Goal: Transaction & Acquisition: Purchase product/service

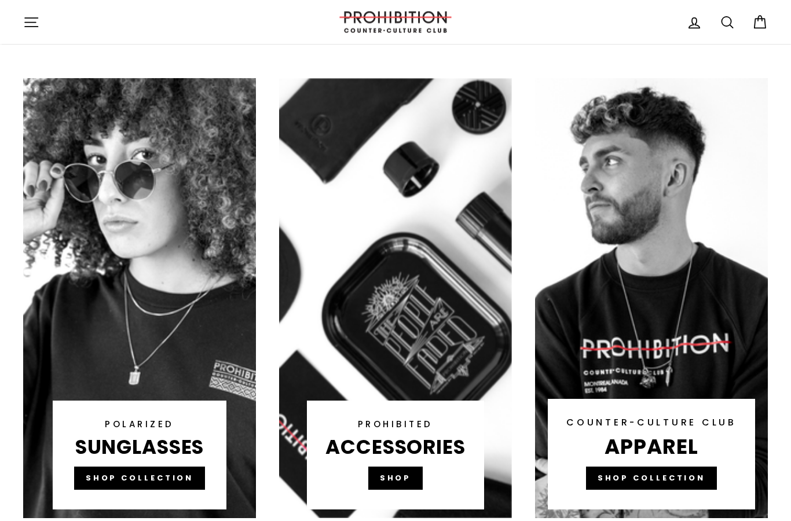
scroll to position [593, 0]
click at [406, 479] on link at bounding box center [395, 298] width 233 height 440
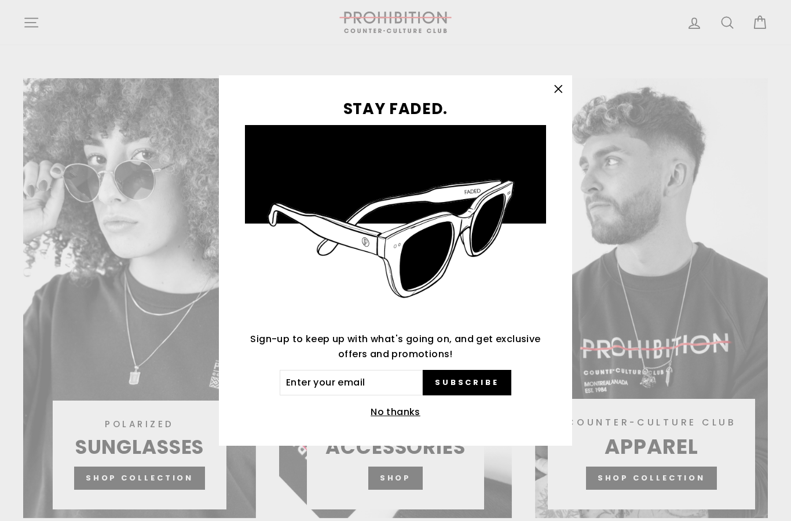
scroll to position [0, 0]
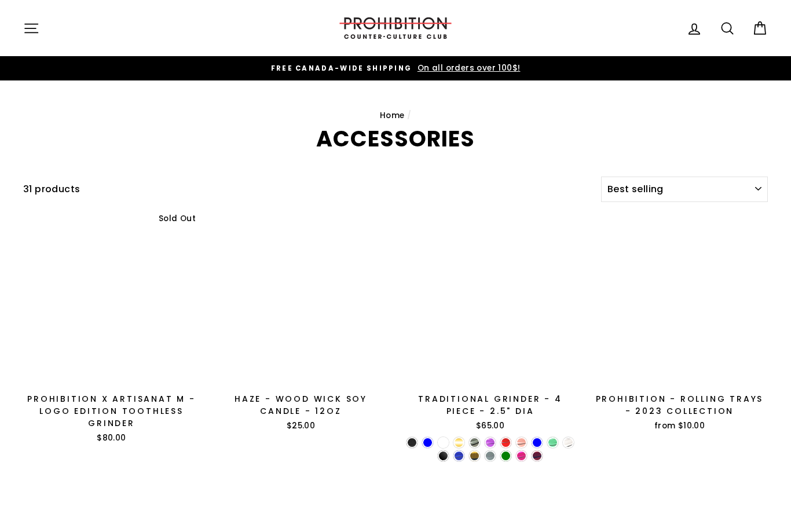
select select "best-selling"
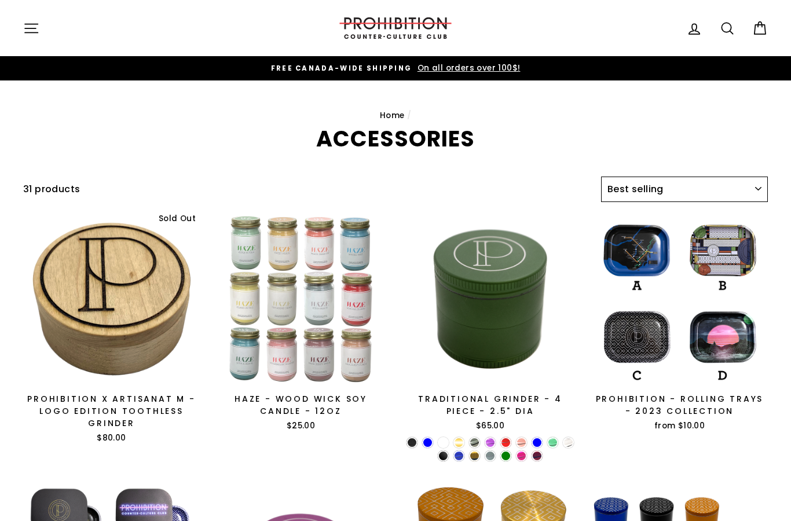
click at [743, 194] on select "Sort Featured Best selling Alphabetically, A-Z Alphabetically, Z-A Price, low t…" at bounding box center [684, 189] width 167 height 25
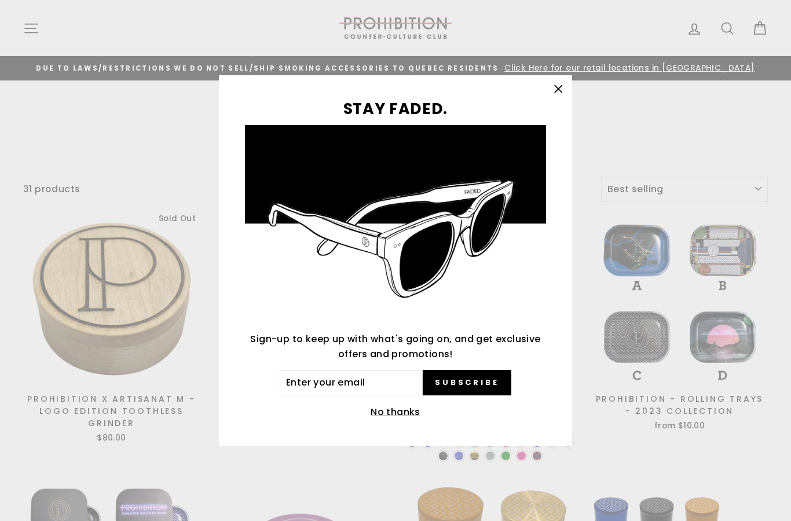
click at [555, 87] on icon "button" at bounding box center [558, 89] width 16 height 16
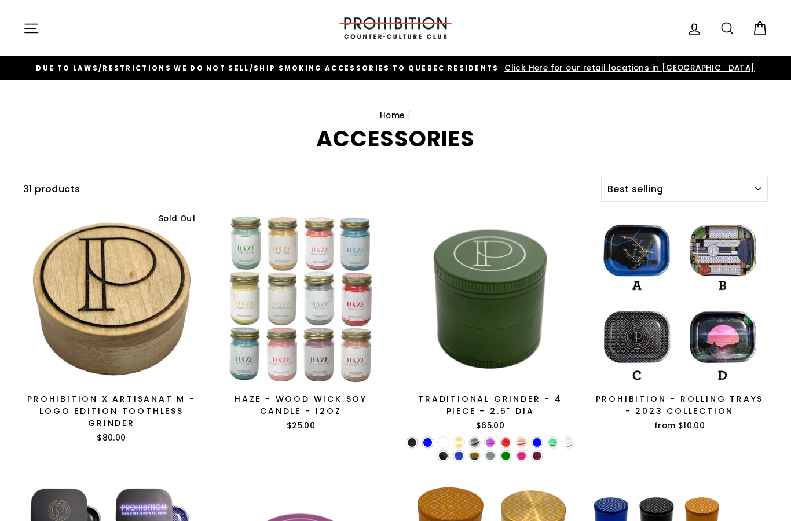
click at [731, 28] on icon at bounding box center [727, 28] width 11 height 11
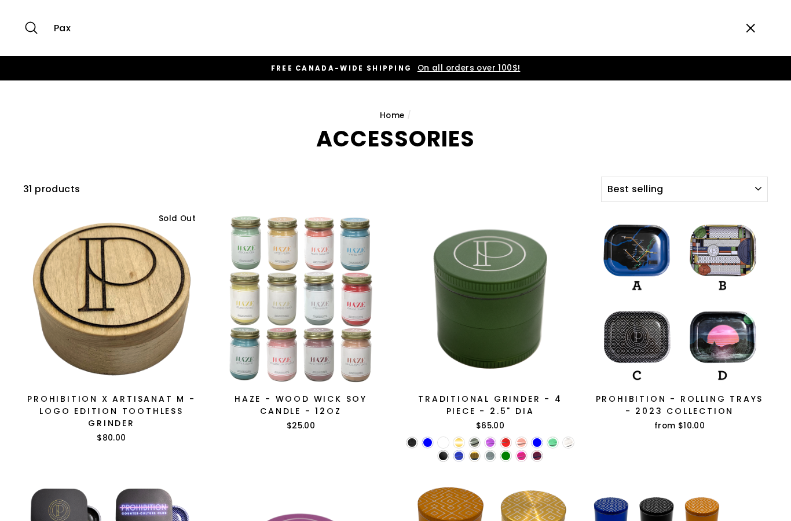
type input "Pax"
click at [35, 28] on button "Search" at bounding box center [35, 28] width 25 height 39
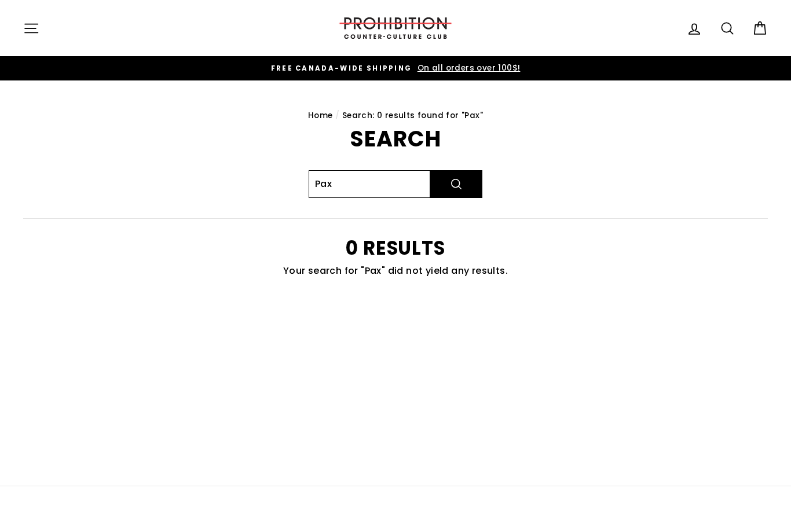
click at [390, 186] on input "Pax" at bounding box center [370, 184] width 122 height 28
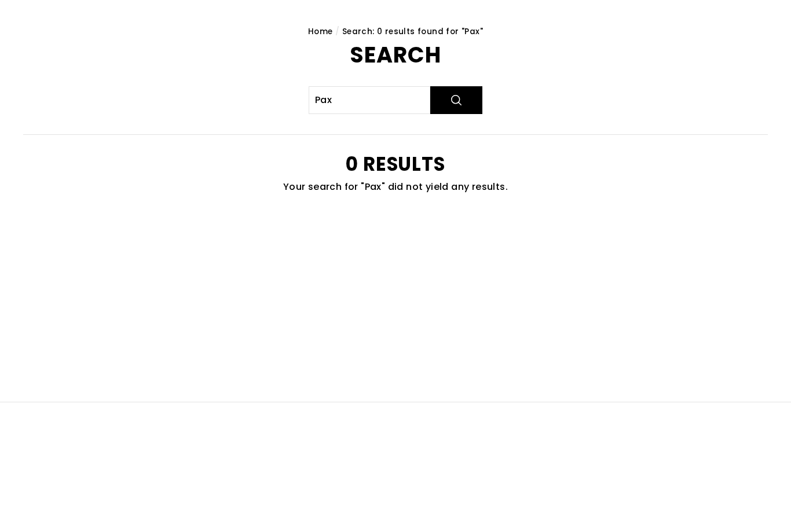
click at [632, 128] on div "Search Pax Search 0 results Your search for "Pax" did not yield any results." at bounding box center [389, 218] width 758 height 180
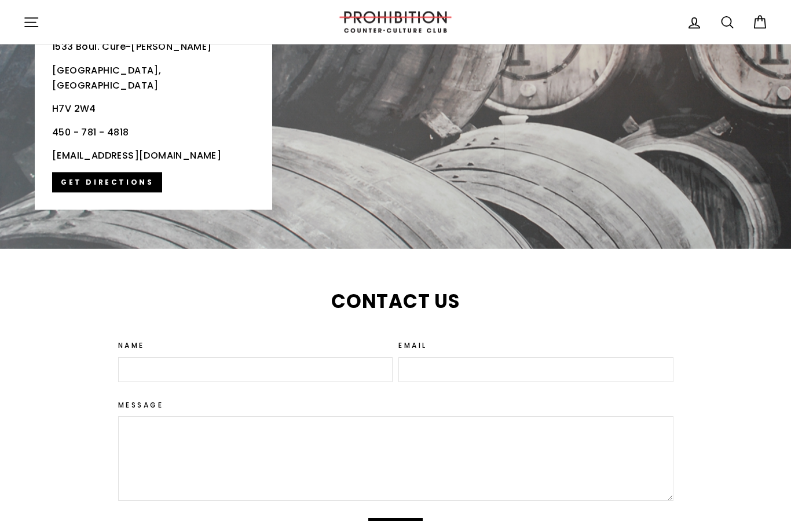
scroll to position [2426, 0]
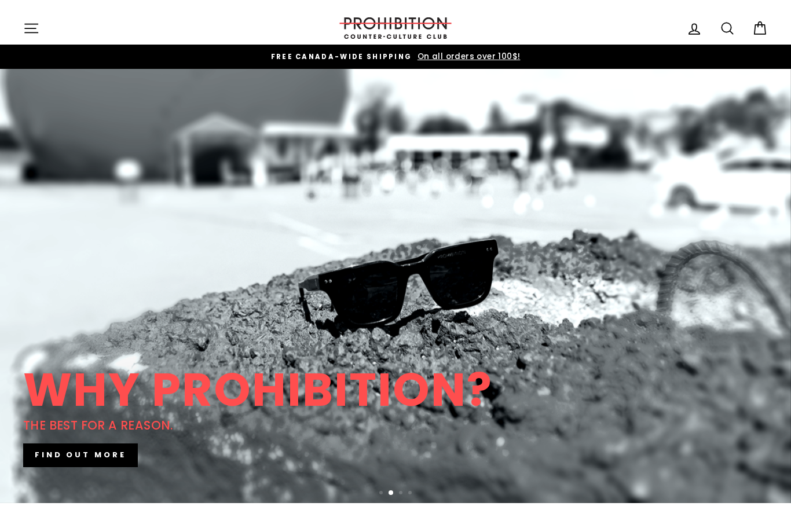
click at [32, 30] on icon "button" at bounding box center [31, 28] width 16 height 16
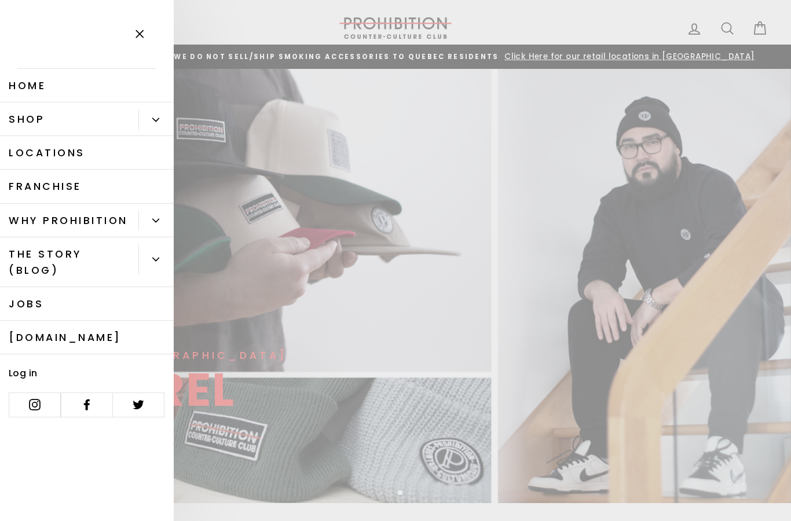
click at [43, 122] on link "Shop" at bounding box center [69, 120] width 138 height 34
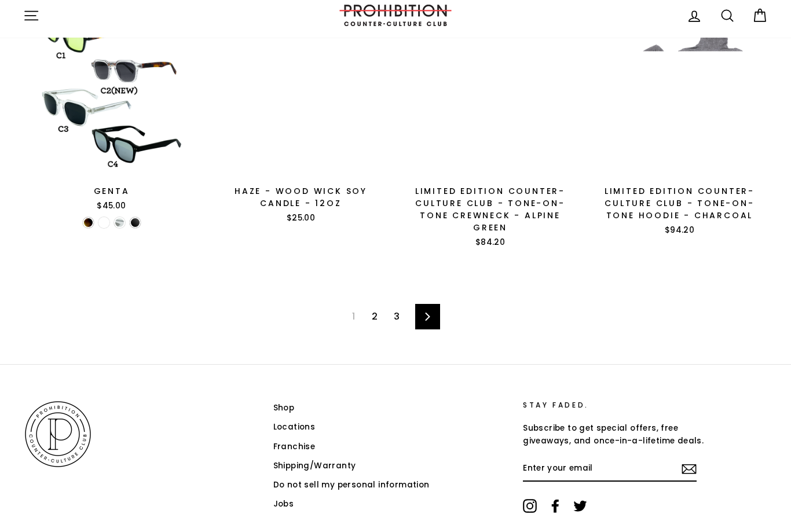
scroll to position [1716, 0]
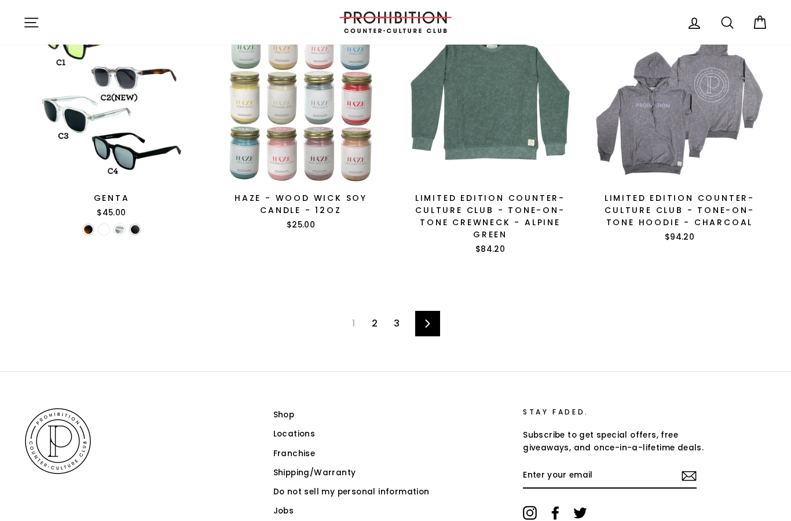
click at [396, 315] on link "3" at bounding box center [397, 324] width 20 height 19
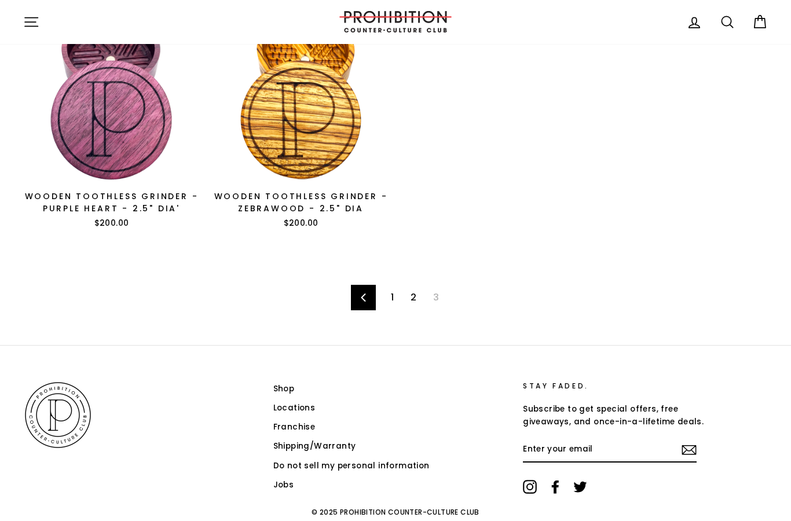
scroll to position [989, 0]
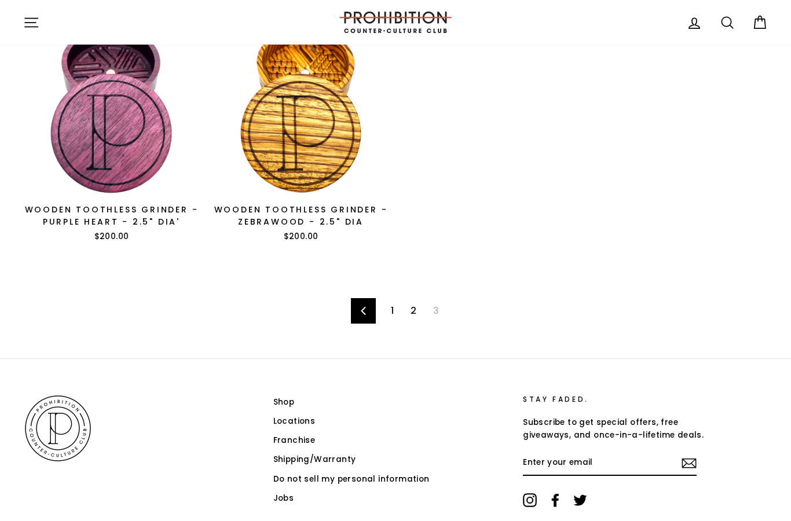
click at [436, 305] on span "3" at bounding box center [436, 311] width 20 height 19
click at [437, 309] on span "3" at bounding box center [436, 311] width 20 height 19
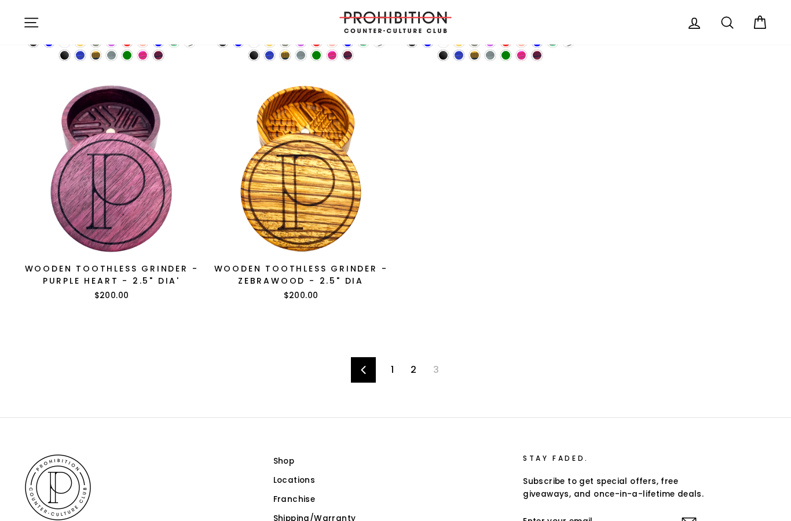
scroll to position [1035, 0]
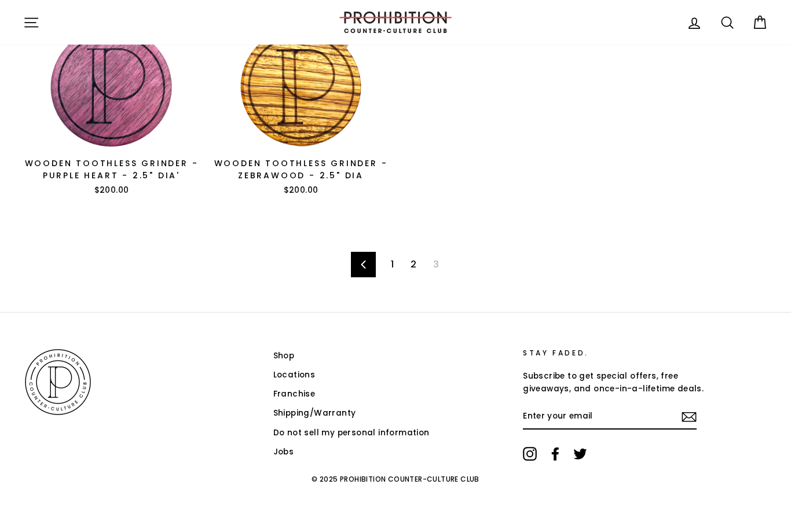
click at [439, 261] on span "3" at bounding box center [436, 265] width 20 height 19
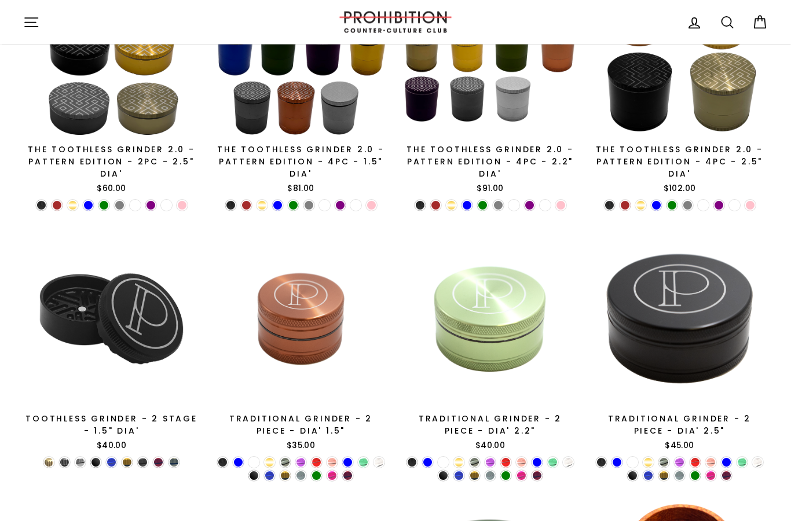
scroll to position [0, 0]
